Goal: Answer question/provide support: Share knowledge or assist other users

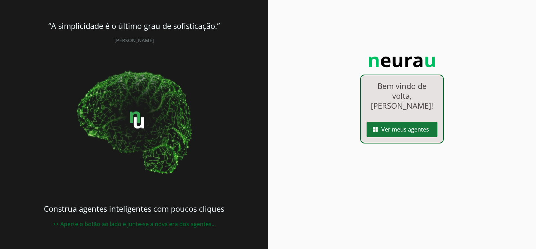
click at [405, 121] on span at bounding box center [402, 129] width 71 height 17
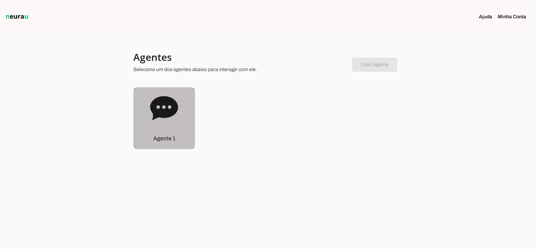
click at [174, 140] on p "Agente 1" at bounding box center [164, 138] width 22 height 8
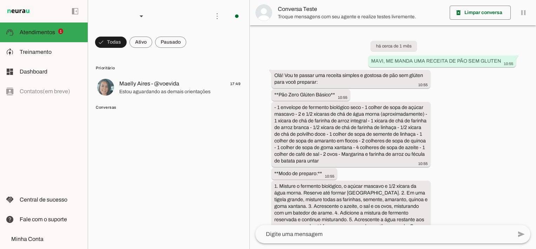
scroll to position [1900, 0]
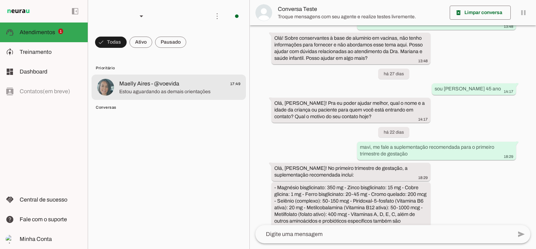
click at [157, 93] on span "Estou aguardando as demais orientações" at bounding box center [179, 91] width 121 height 7
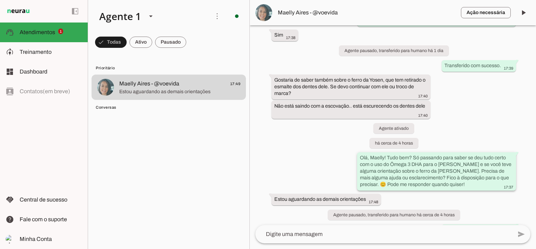
scroll to position [1108, 0]
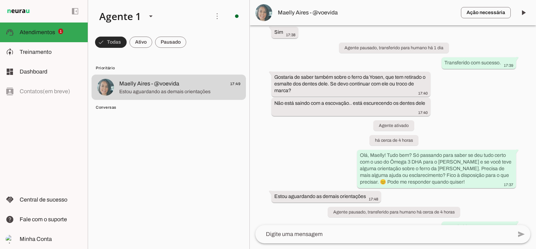
click at [110, 42] on span at bounding box center [111, 42] width 32 height 17
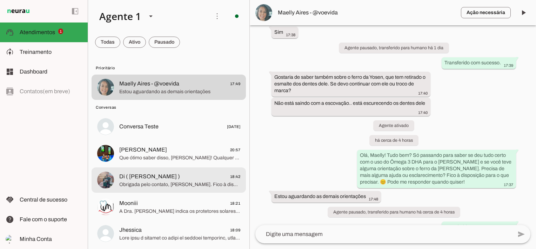
click at [185, 179] on span "Di ( [PERSON_NAME] ) 18:42" at bounding box center [179, 176] width 121 height 9
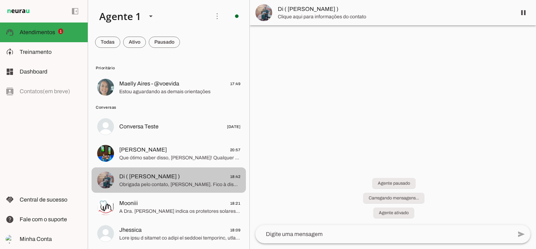
scroll to position [977, 0]
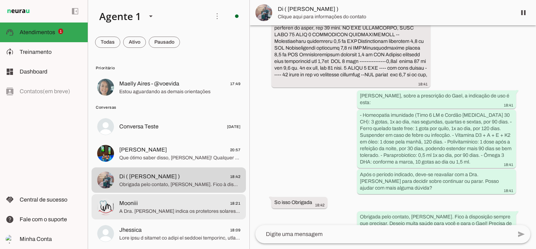
click at [154, 208] on span "A Dra. [PERSON_NAME] indica os protetores solares do bem, como a marca Eora Bra…" at bounding box center [179, 210] width 121 height 7
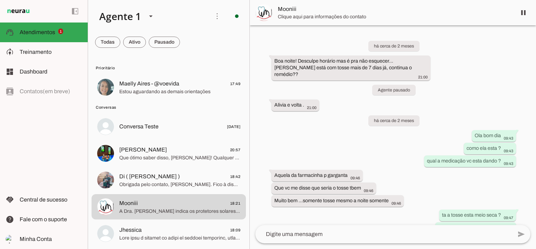
scroll to position [477, 0]
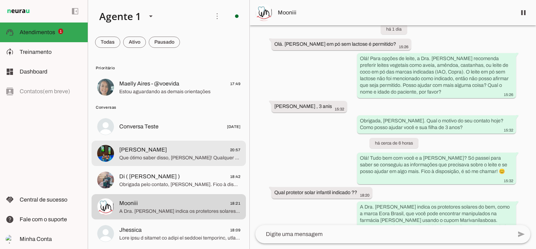
click at [152, 159] on span "Que ótimo saber disso, [PERSON_NAME]! Qualquer coisa, estarei aqui para ajudar.…" at bounding box center [179, 157] width 121 height 7
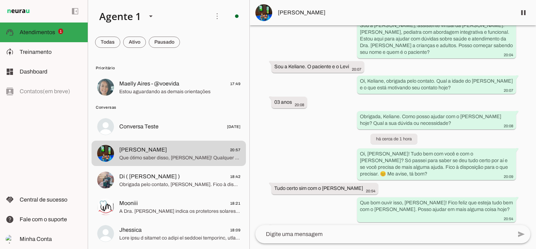
scroll to position [242, 0]
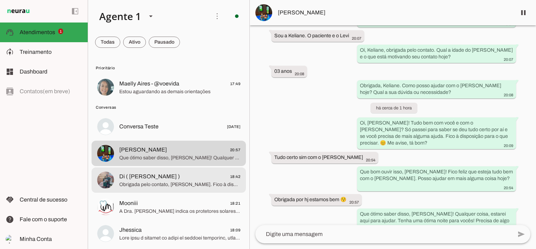
click at [179, 185] on span "Obrigada pelo contato, [PERSON_NAME]. Fico à disposição sempre que precisar. De…" at bounding box center [179, 184] width 121 height 7
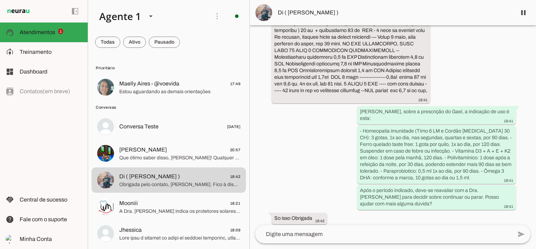
scroll to position [967, 0]
